Goal: Navigation & Orientation: Find specific page/section

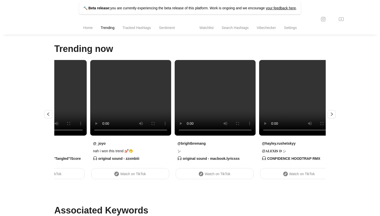
scroll to position [0, 1338]
